Goal: Find specific page/section: Find specific page/section

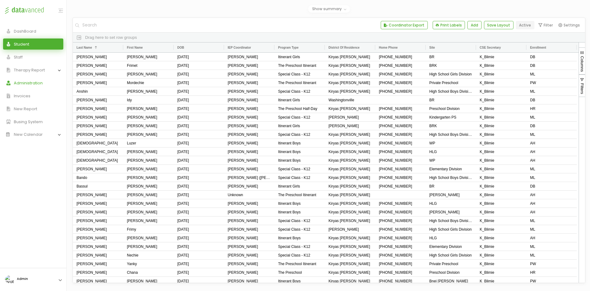
click at [33, 85] on span "Administration" at bounding box center [27, 83] width 32 height 4
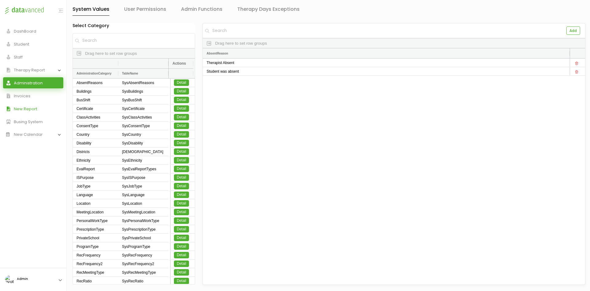
click at [41, 109] on link "New Report" at bounding box center [33, 108] width 60 height 11
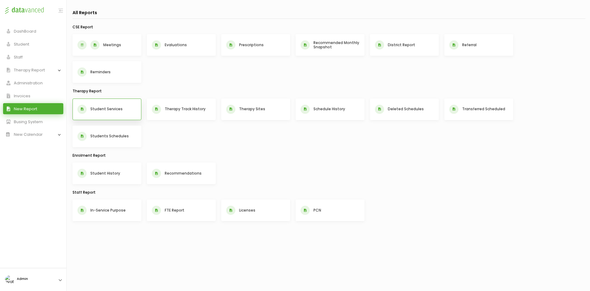
click at [113, 112] on button "Student Services" at bounding box center [107, 109] width 69 height 22
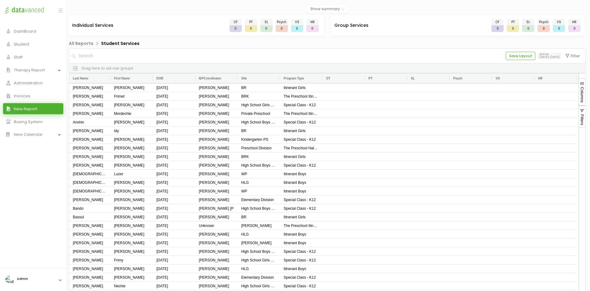
click at [186, 59] on input "text" at bounding box center [291, 56] width 426 height 14
